Goal: Navigation & Orientation: Find specific page/section

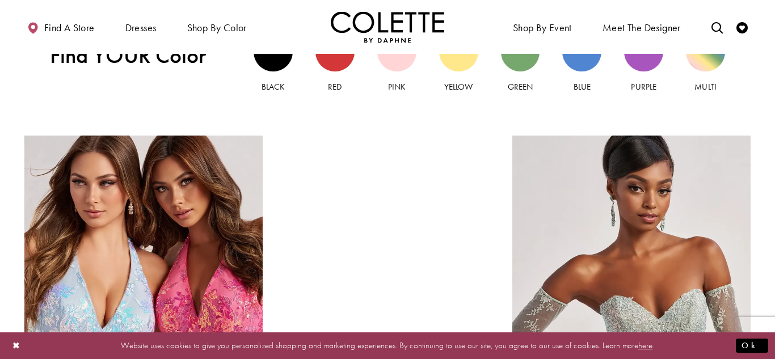
scroll to position [1271, 0]
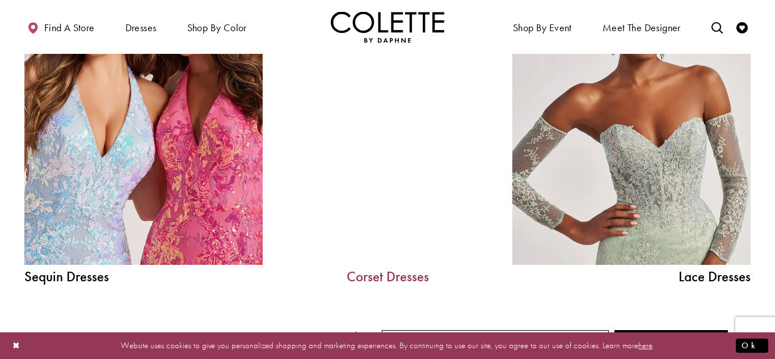
click at [412, 272] on link "Corset Dresses" at bounding box center [387, 276] width 170 height 14
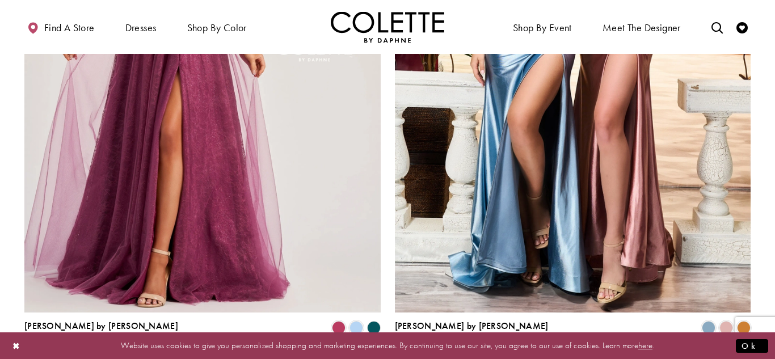
scroll to position [1997, 0]
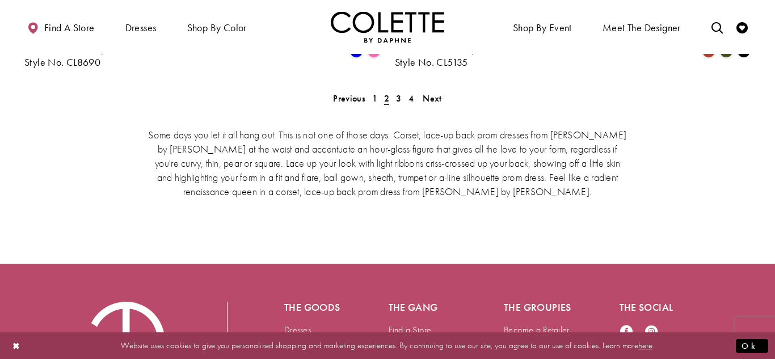
scroll to position [2132, 0]
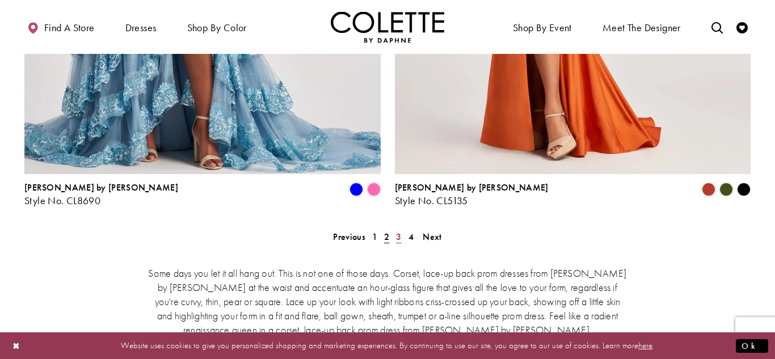
click at [402, 229] on link "3" at bounding box center [399, 237] width 12 height 16
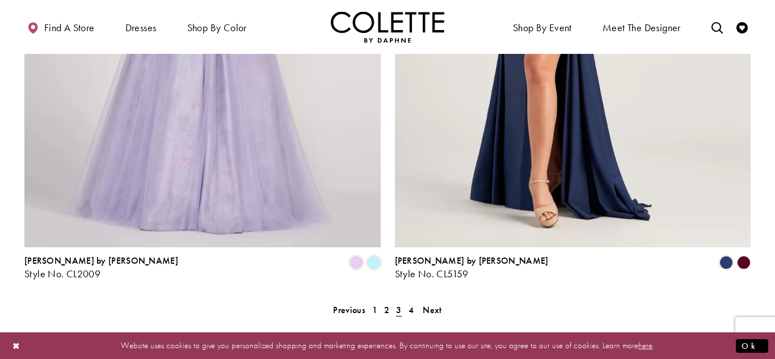
scroll to position [2072, 0]
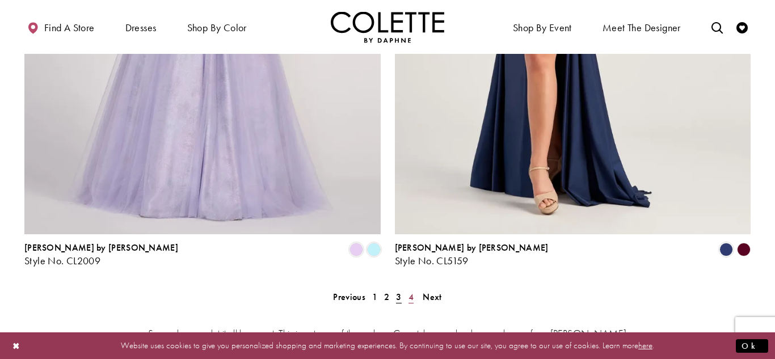
click at [410, 291] on span "4" at bounding box center [410, 297] width 5 height 12
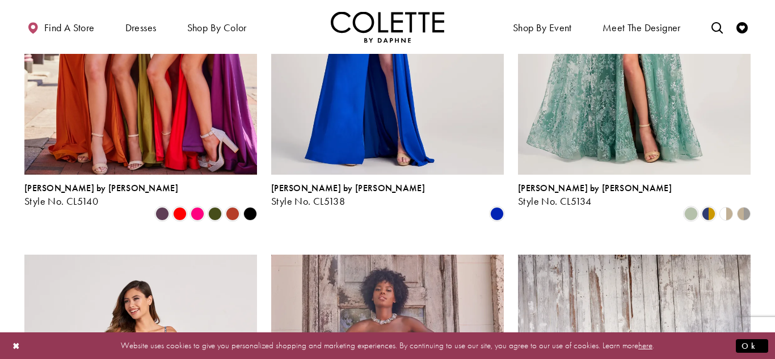
scroll to position [631, 0]
